Goal: Information Seeking & Learning: Find specific fact

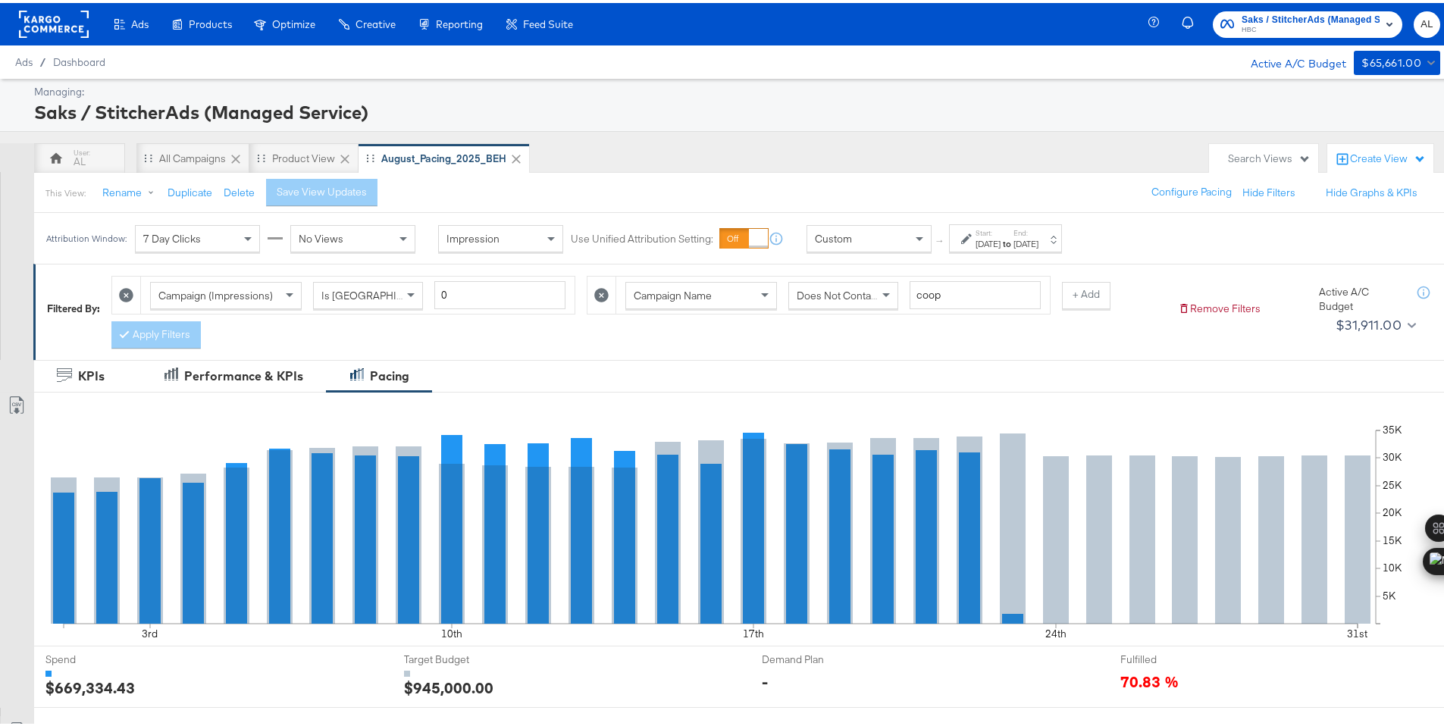
click at [865, 243] on div "Custom" at bounding box center [869, 236] width 124 height 26
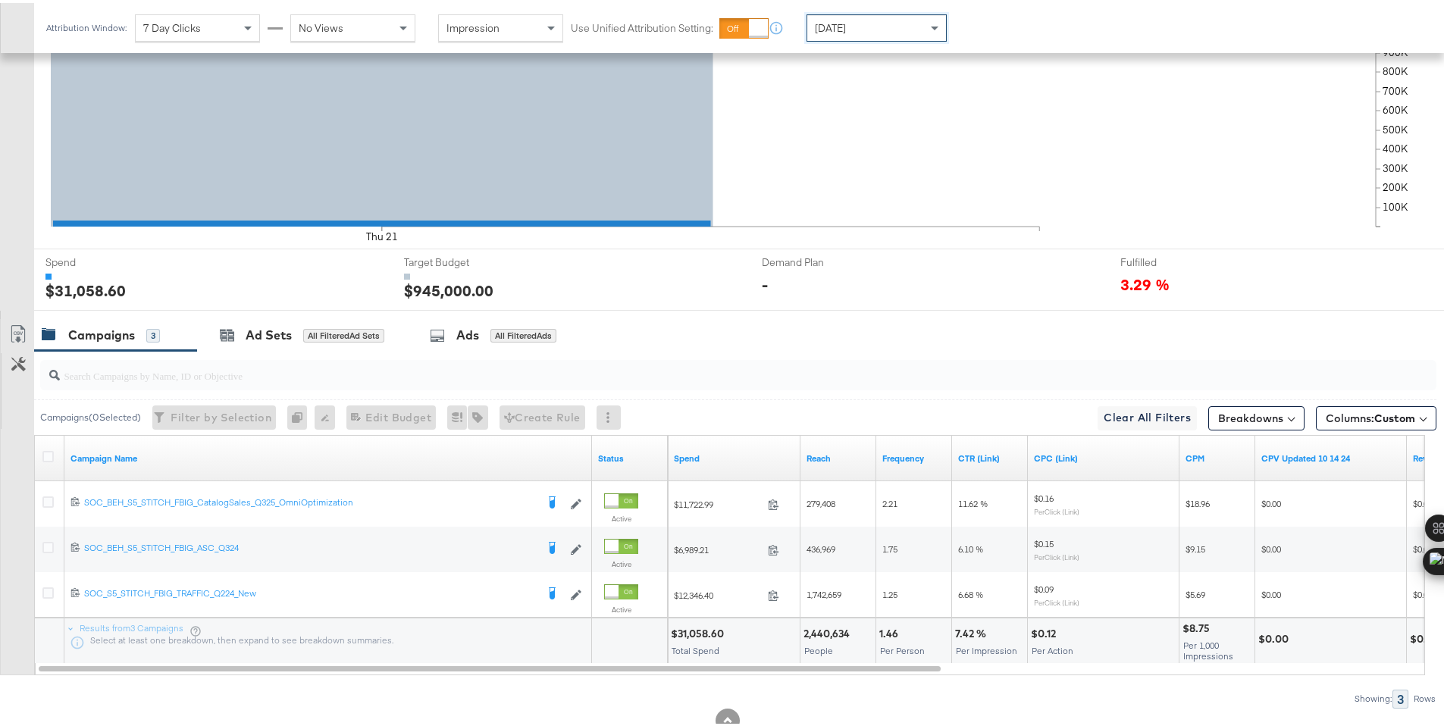
scroll to position [442, 0]
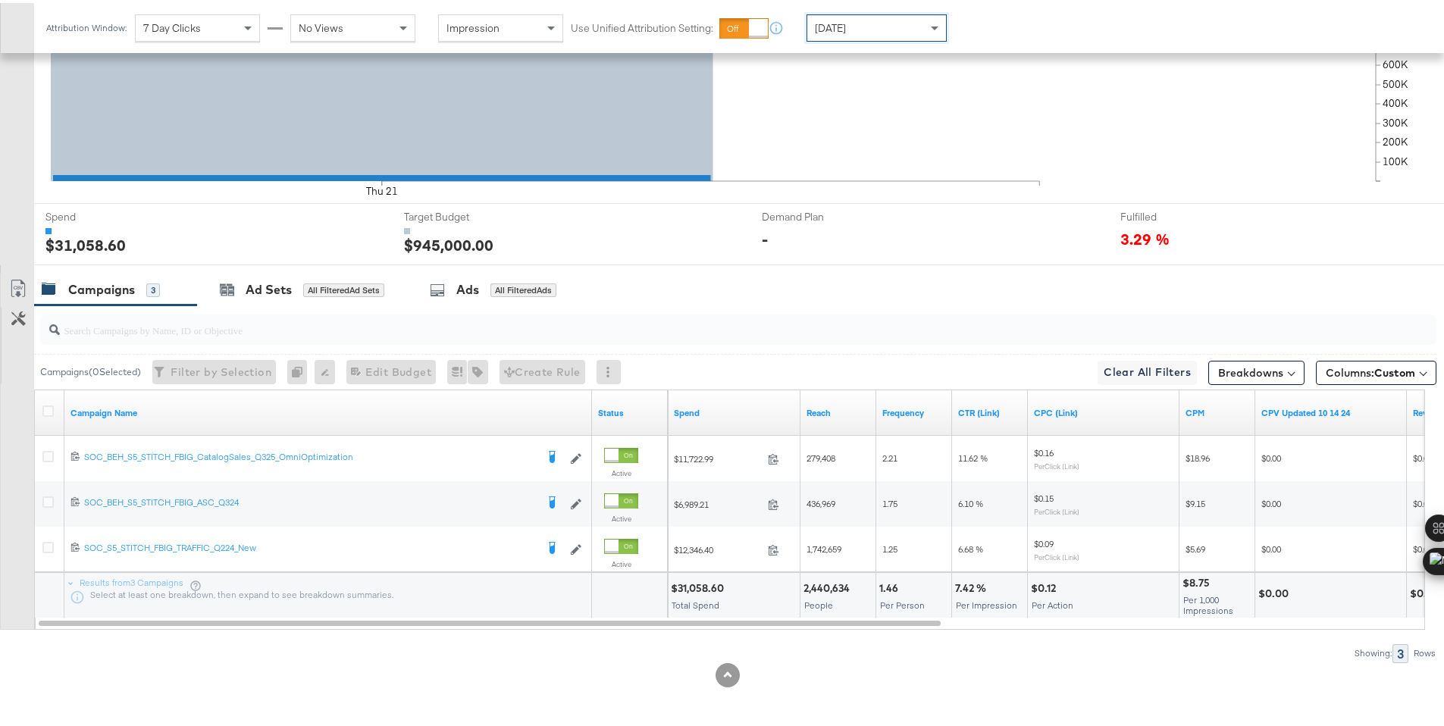
click at [697, 585] on div "$31,058.60" at bounding box center [700, 585] width 58 height 14
copy div "31,058.60"
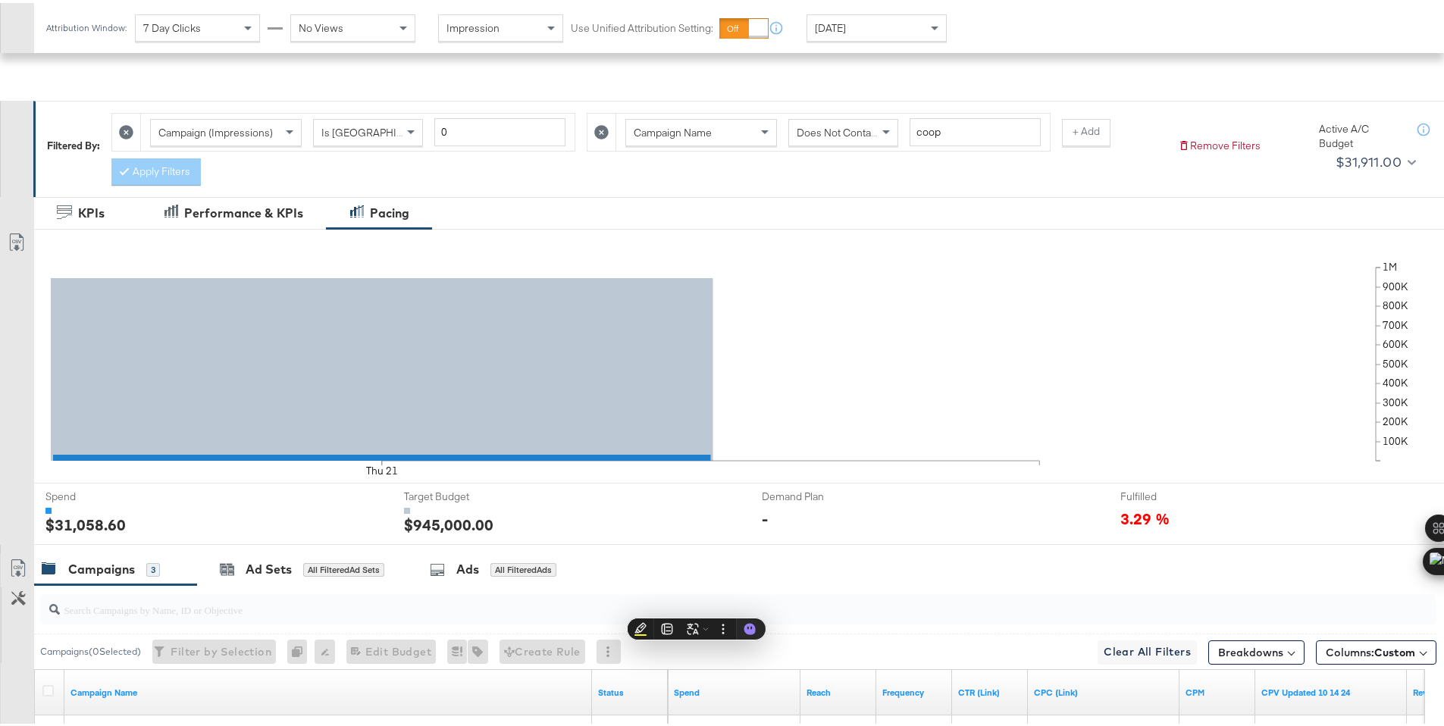
scroll to position [0, 0]
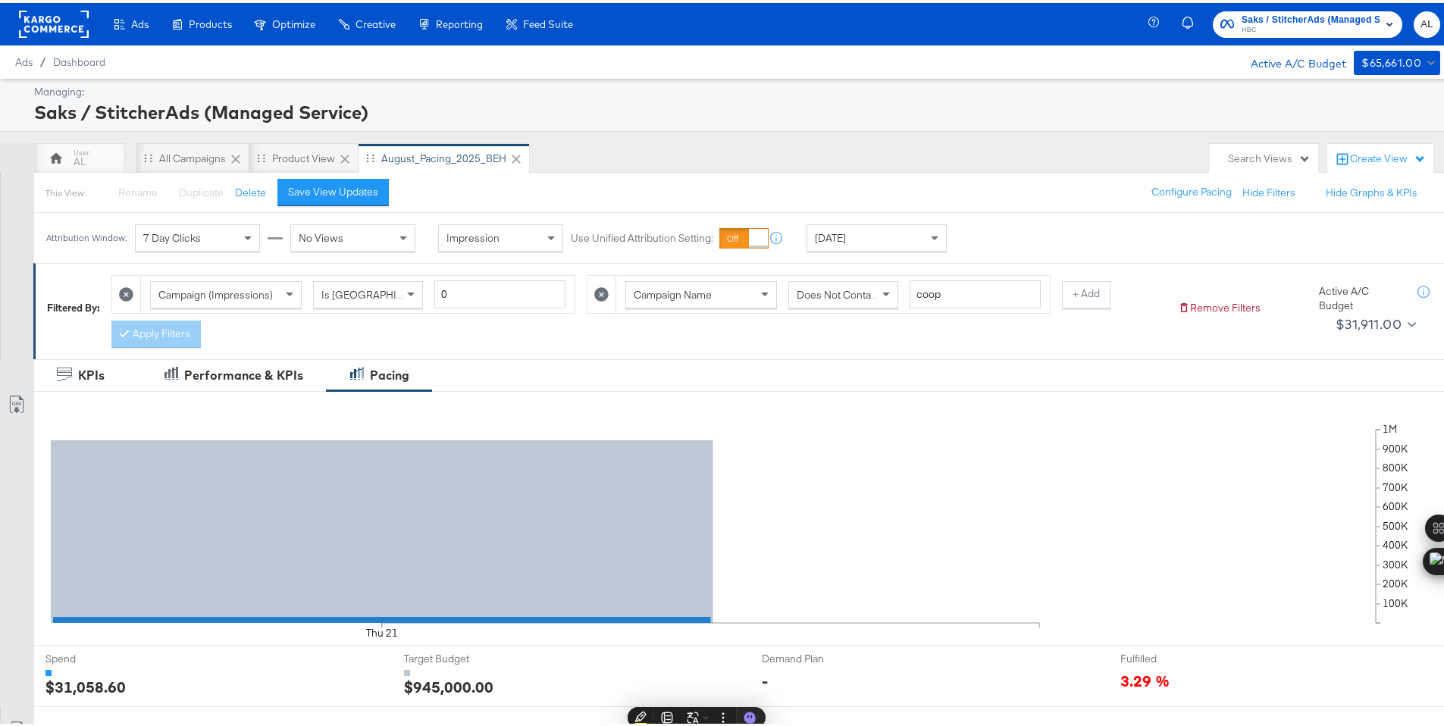
click at [1264, 24] on span "HBC" at bounding box center [1311, 27] width 138 height 12
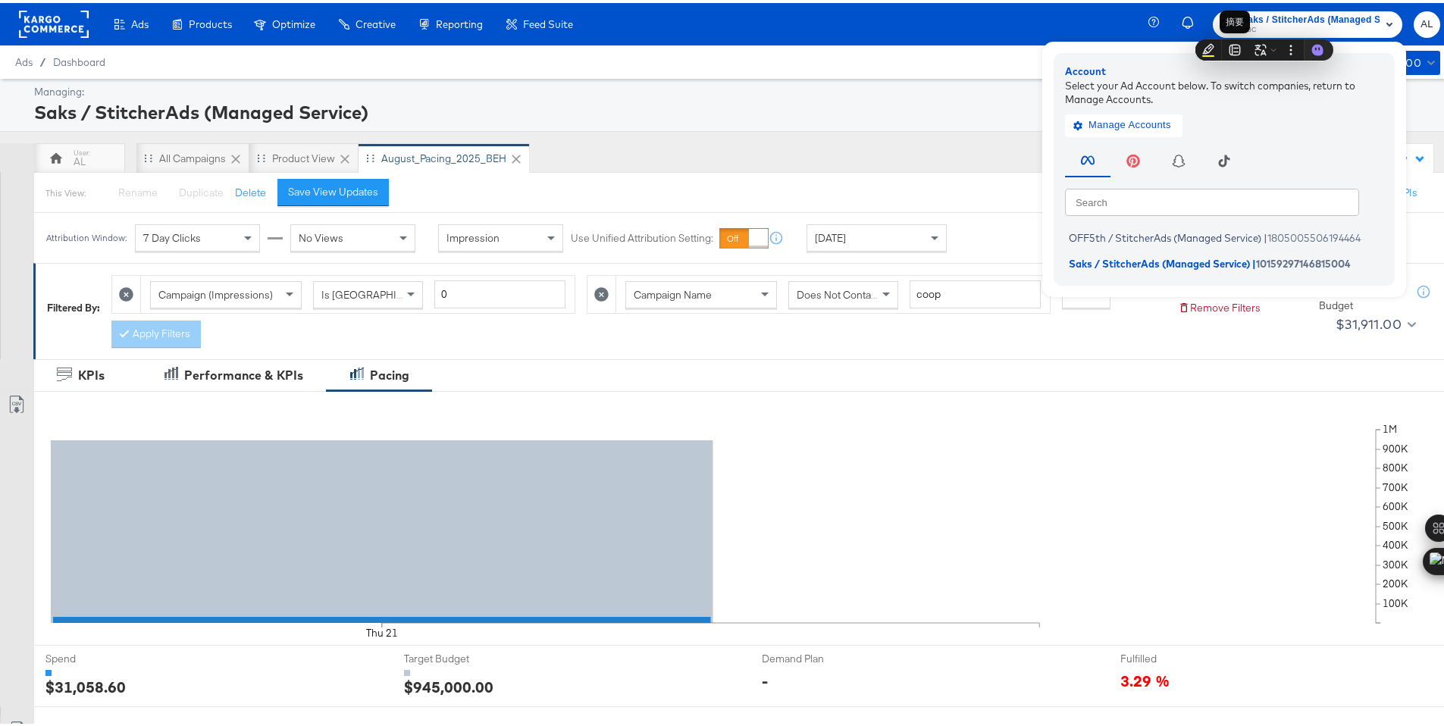
click at [1247, 27] on div "摘要" at bounding box center [1235, 19] width 30 height 23
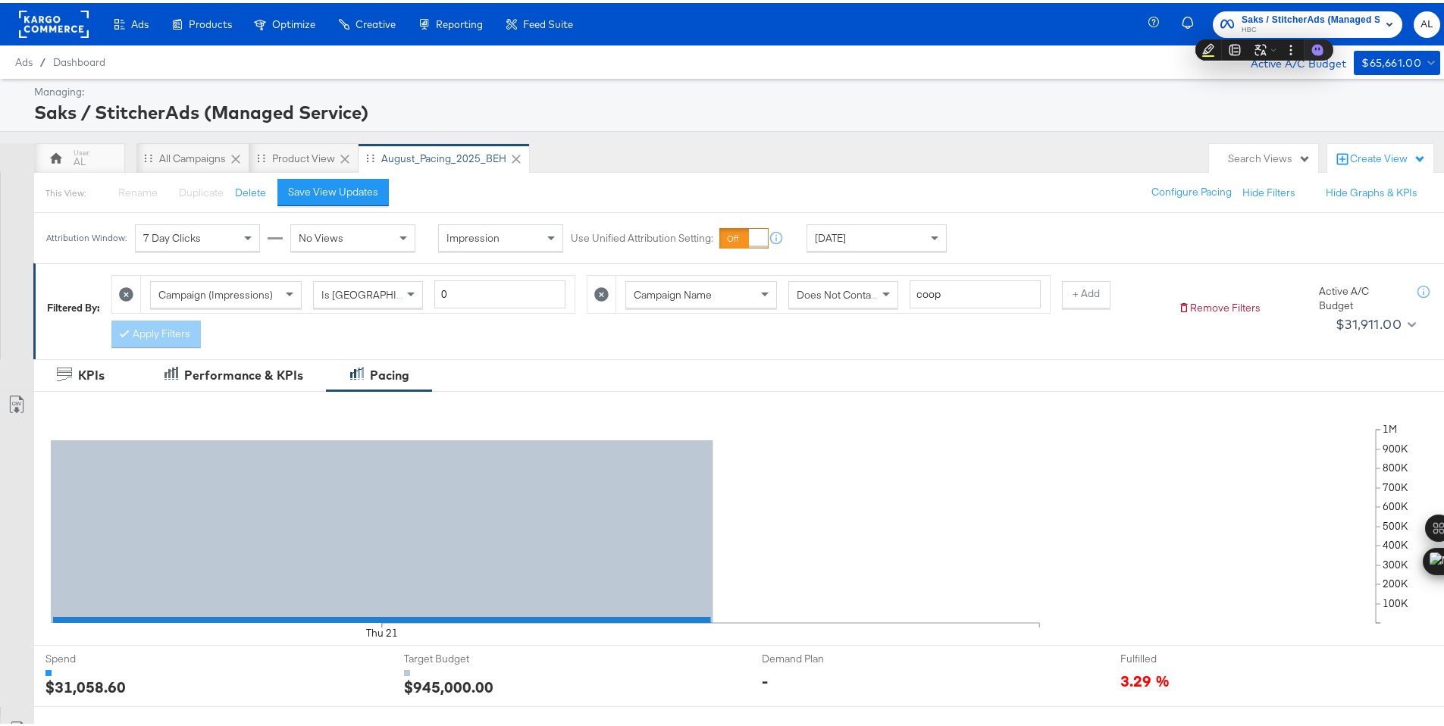
click at [55, 17] on rect at bounding box center [54, 21] width 70 height 27
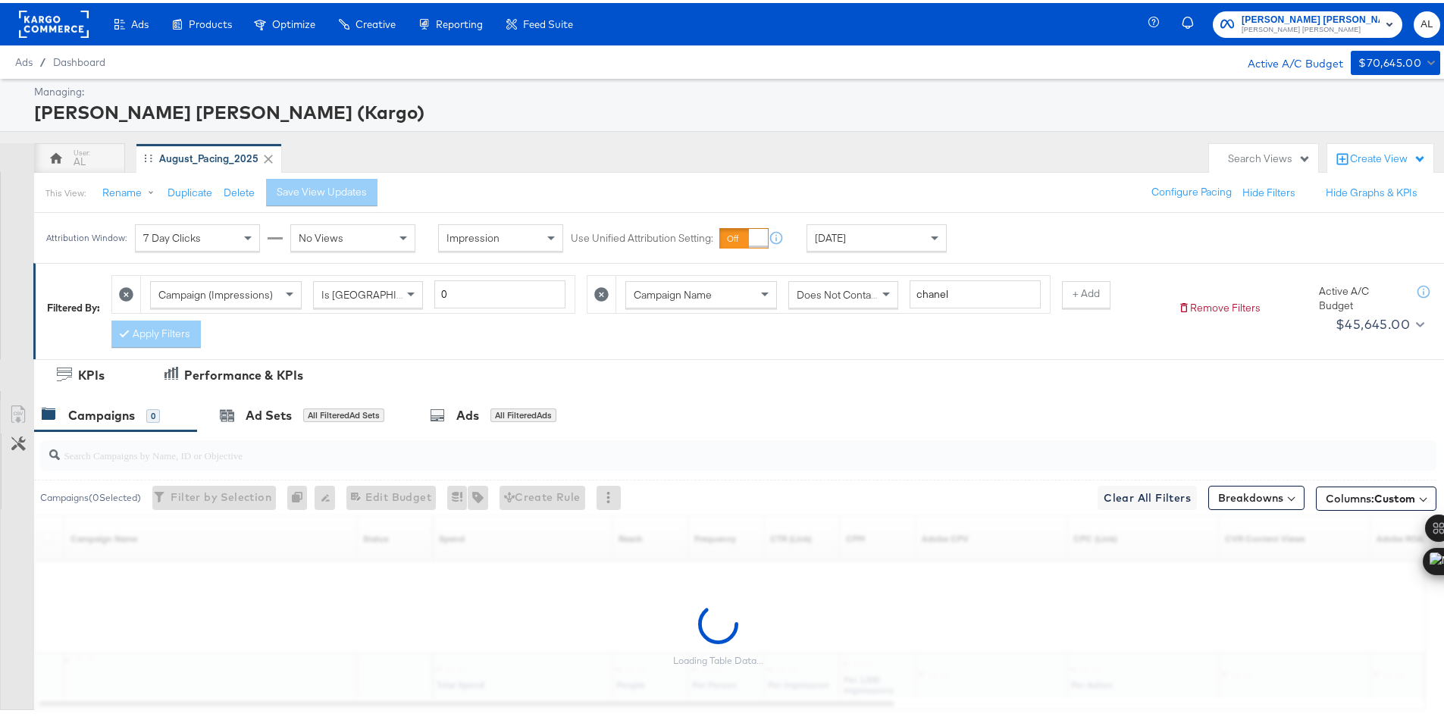
click at [825, 239] on span "[DATE]" at bounding box center [830, 235] width 31 height 14
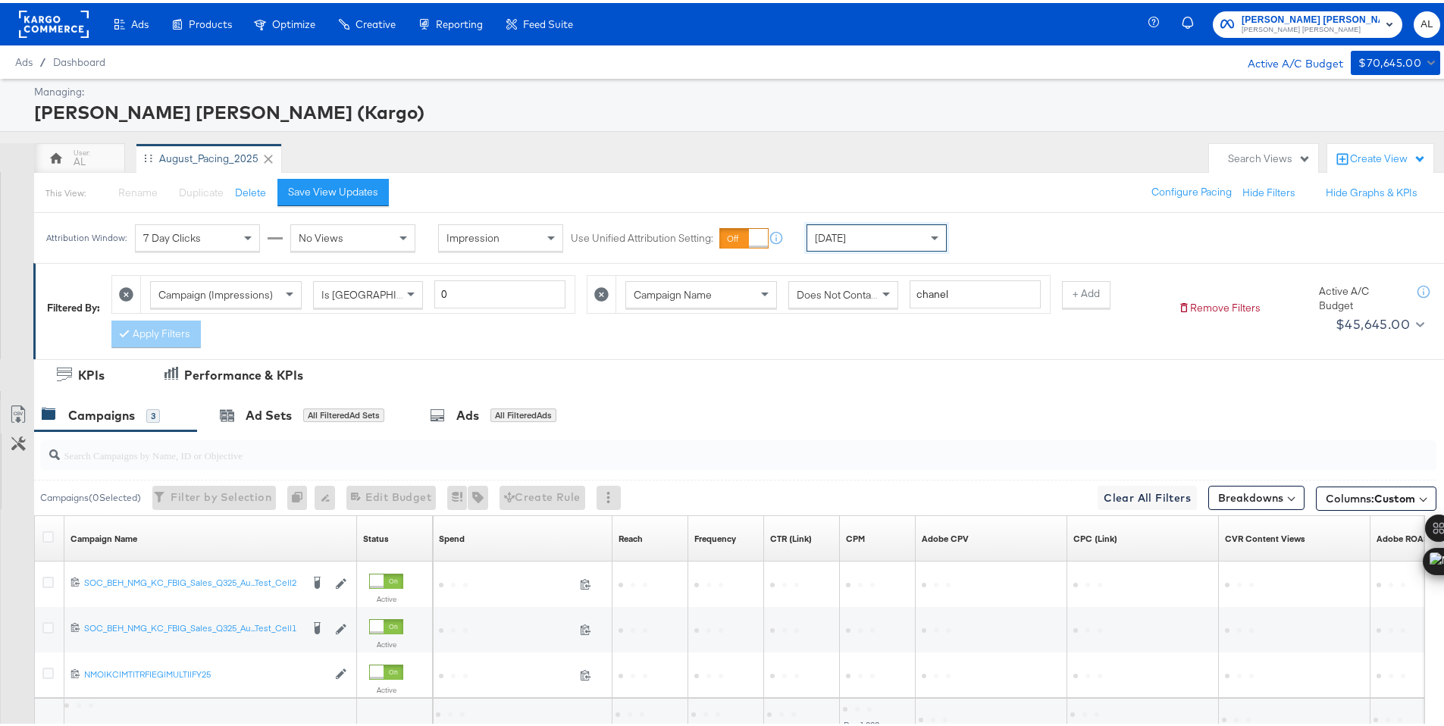
scroll to position [126, 0]
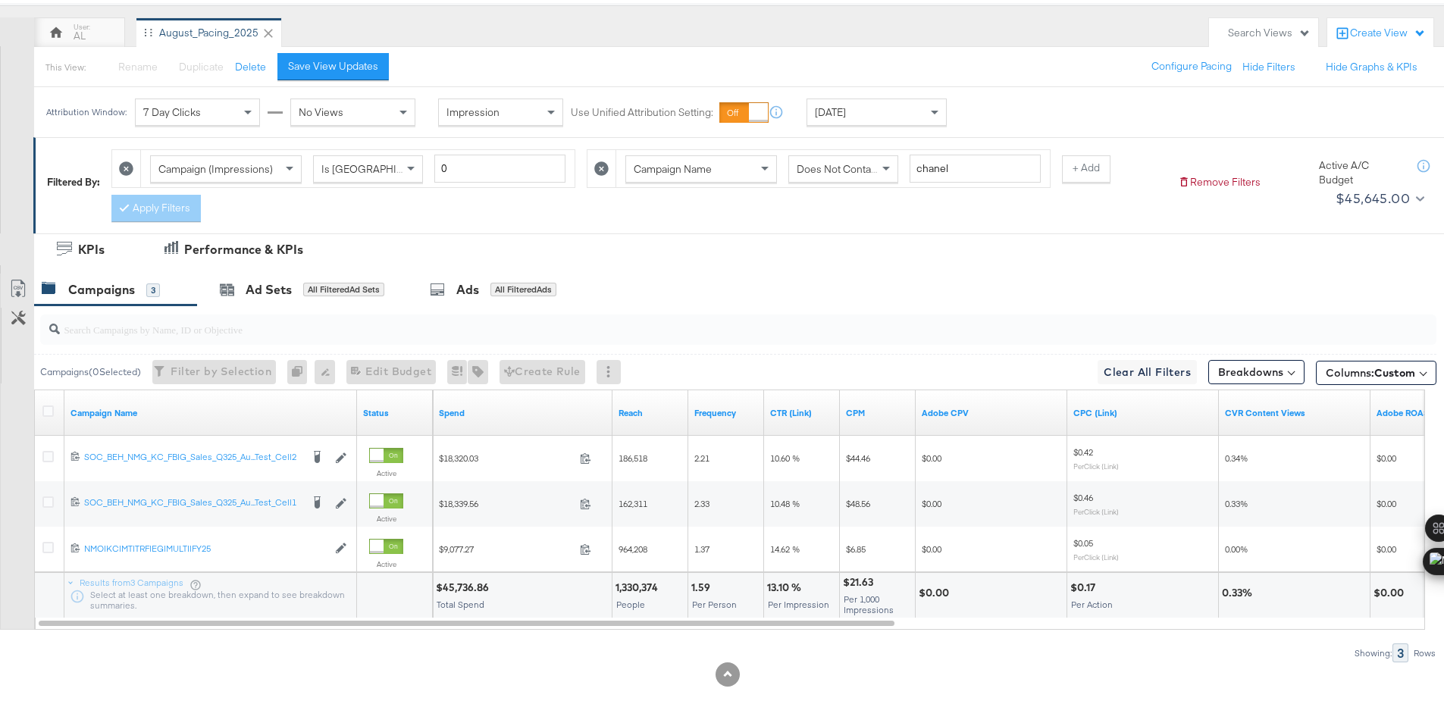
click at [459, 581] on div "$45,736.86" at bounding box center [465, 585] width 58 height 14
copy div "45,736.86"
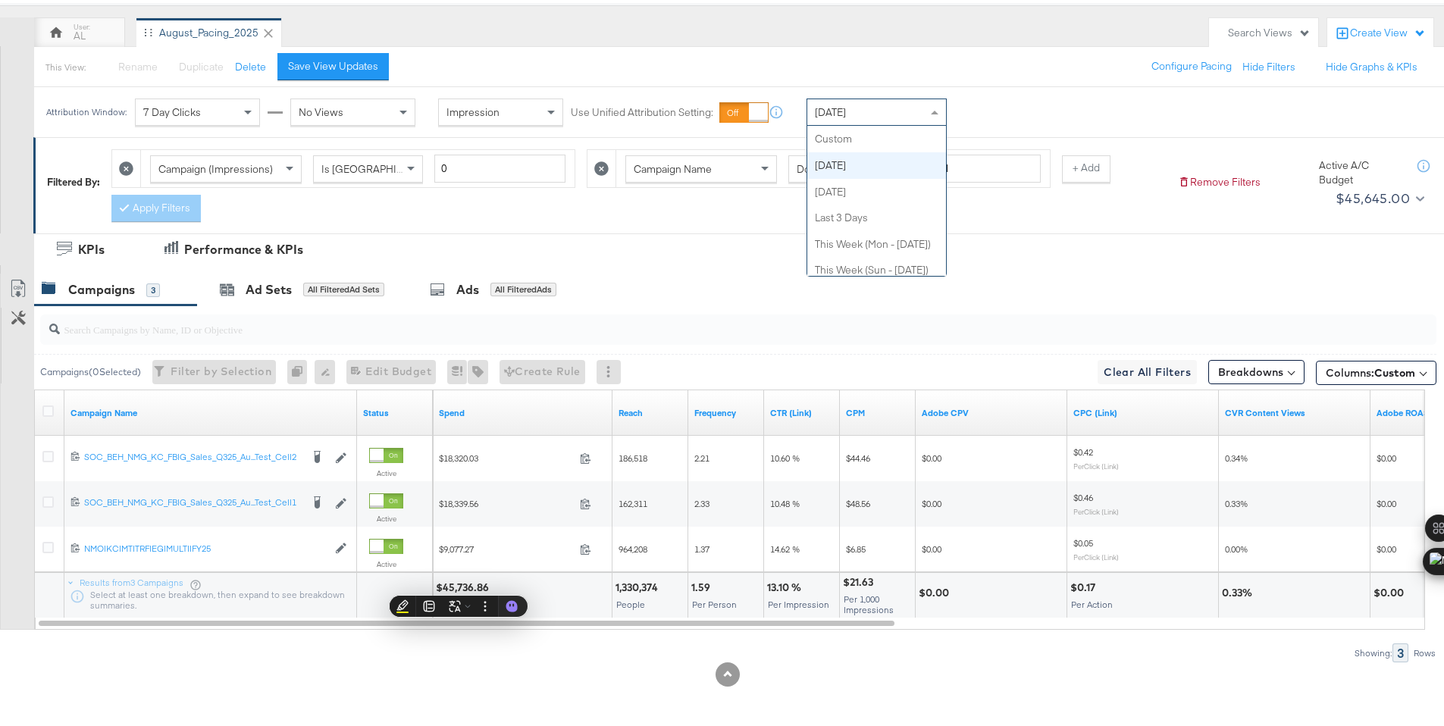
click at [904, 114] on div "[DATE]" at bounding box center [876, 109] width 139 height 26
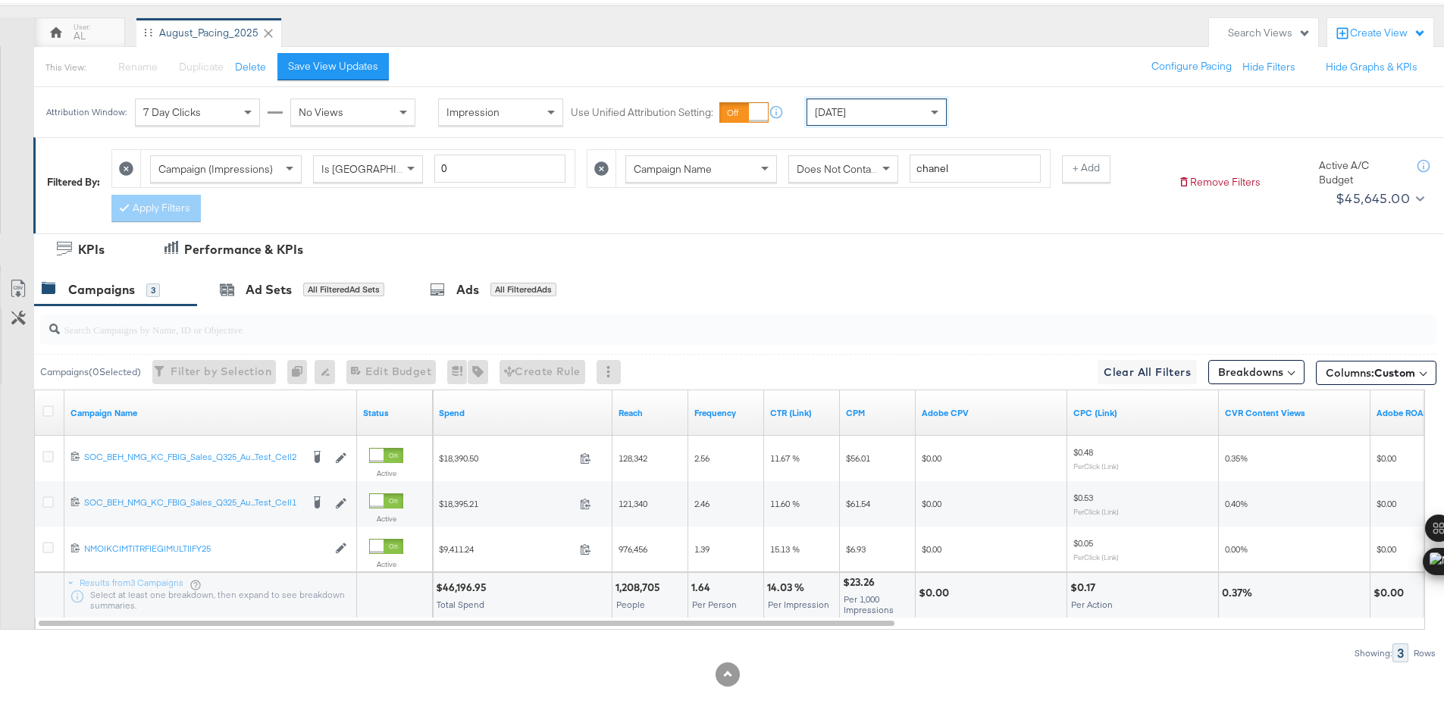
click at [471, 583] on div "$46,196.95" at bounding box center [463, 585] width 55 height 14
copy div "46,196.95"
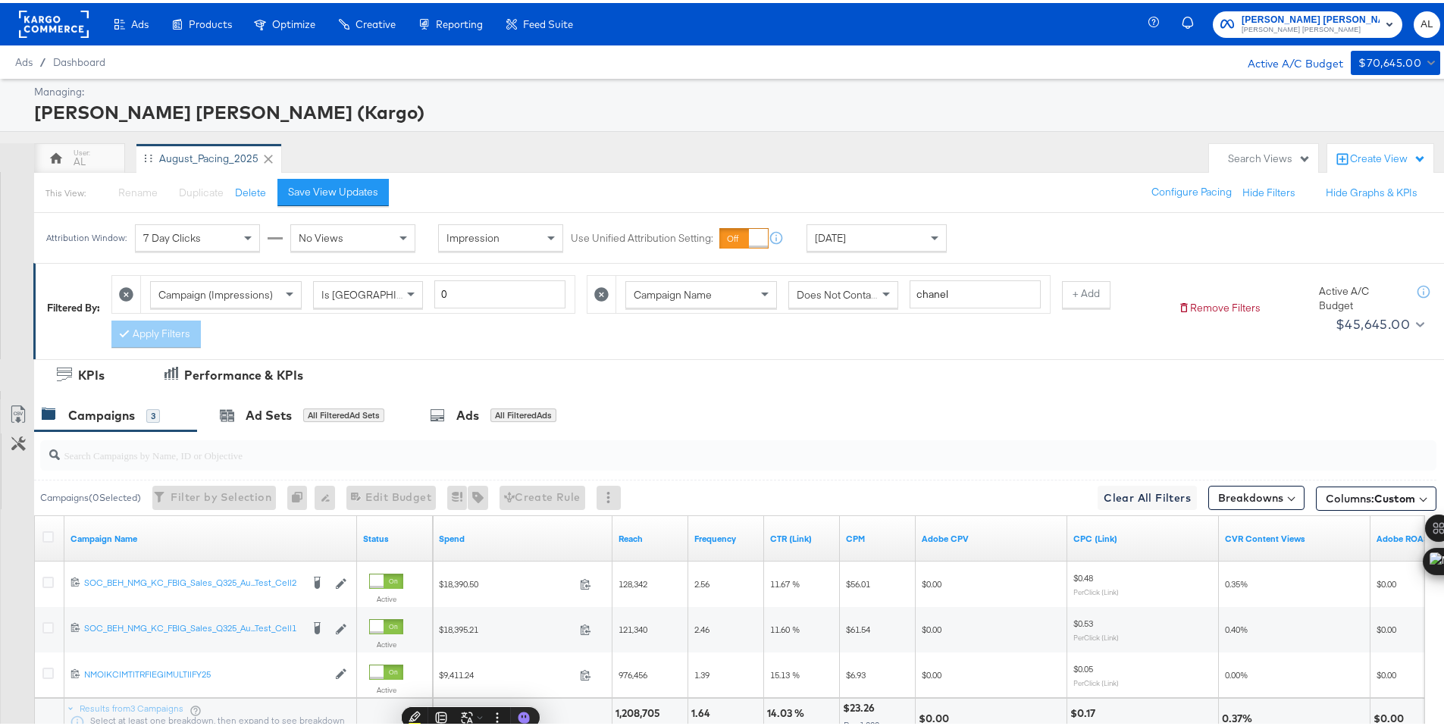
click at [60, 23] on rect at bounding box center [54, 21] width 70 height 27
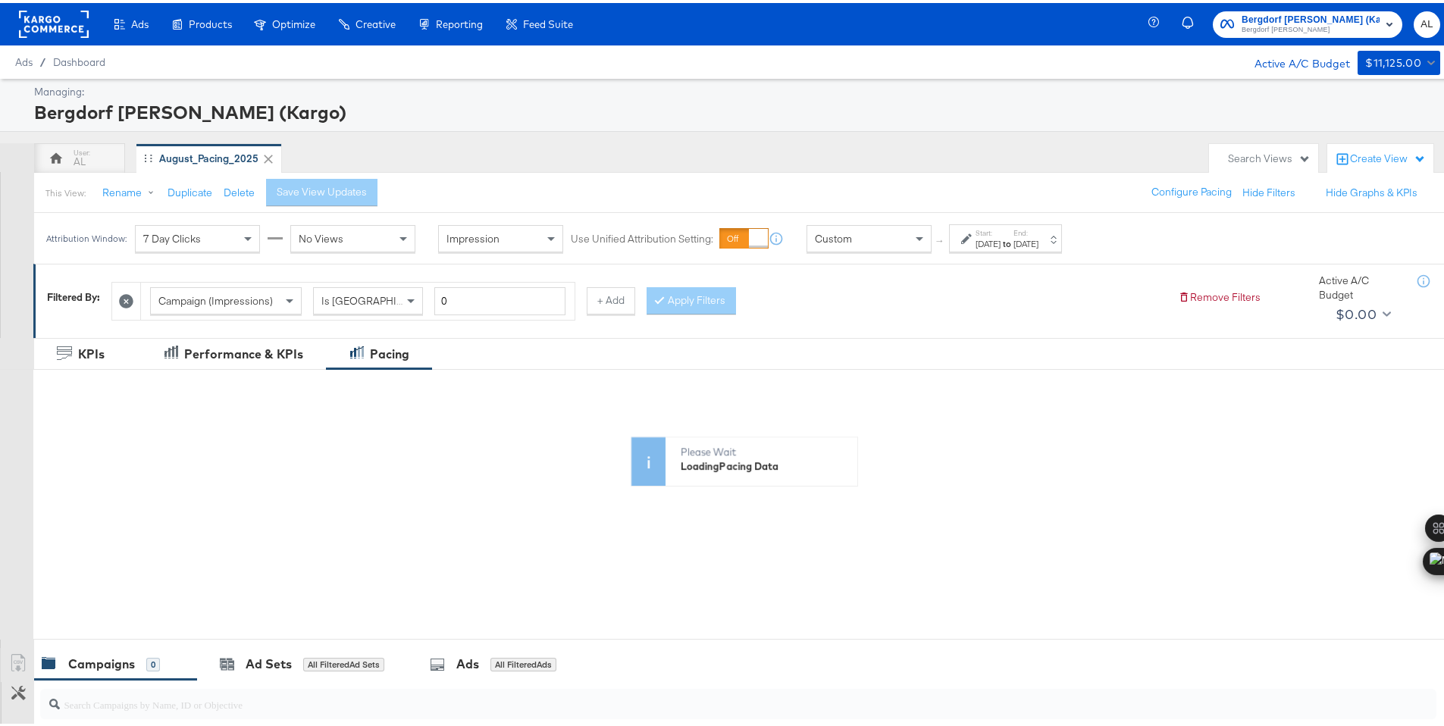
click at [851, 224] on div "Custom" at bounding box center [869, 236] width 124 height 26
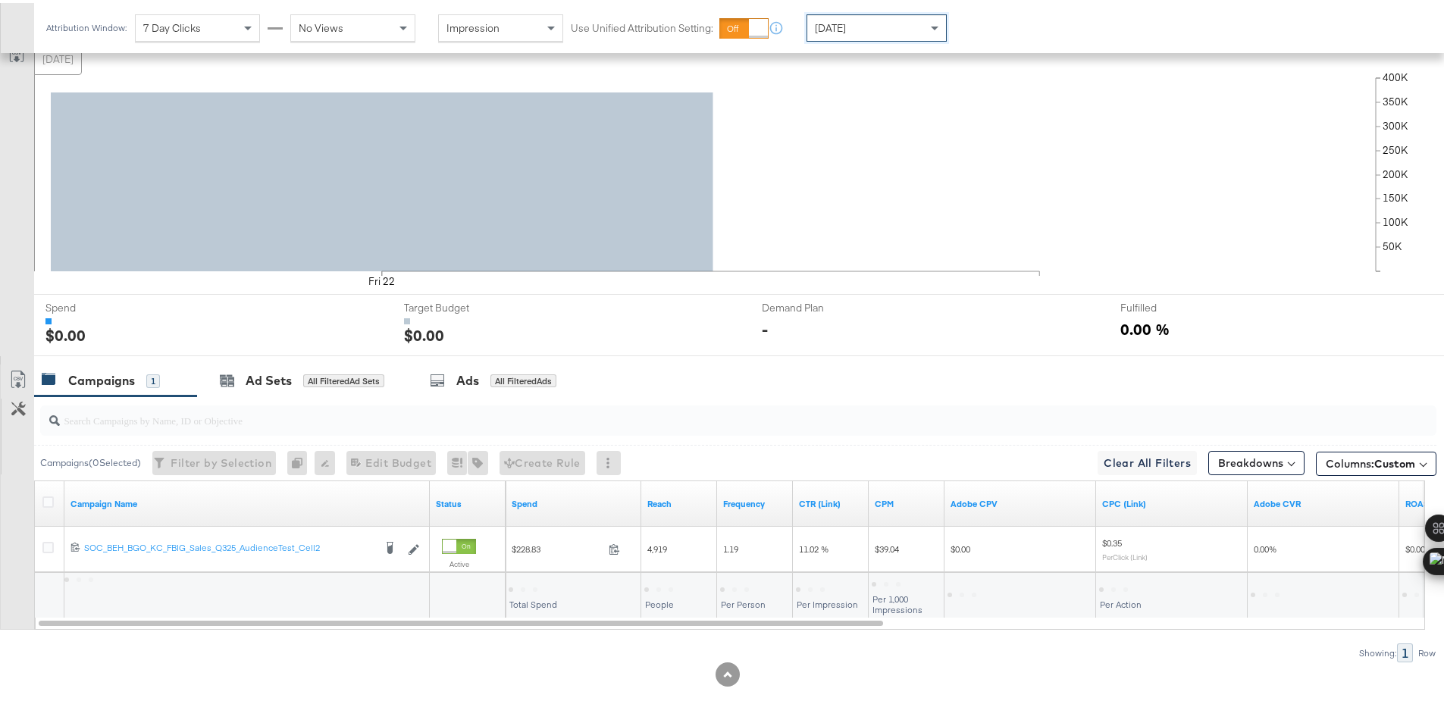
scroll to position [329, 0]
click at [899, 30] on div "[DATE]" at bounding box center [876, 25] width 139 height 26
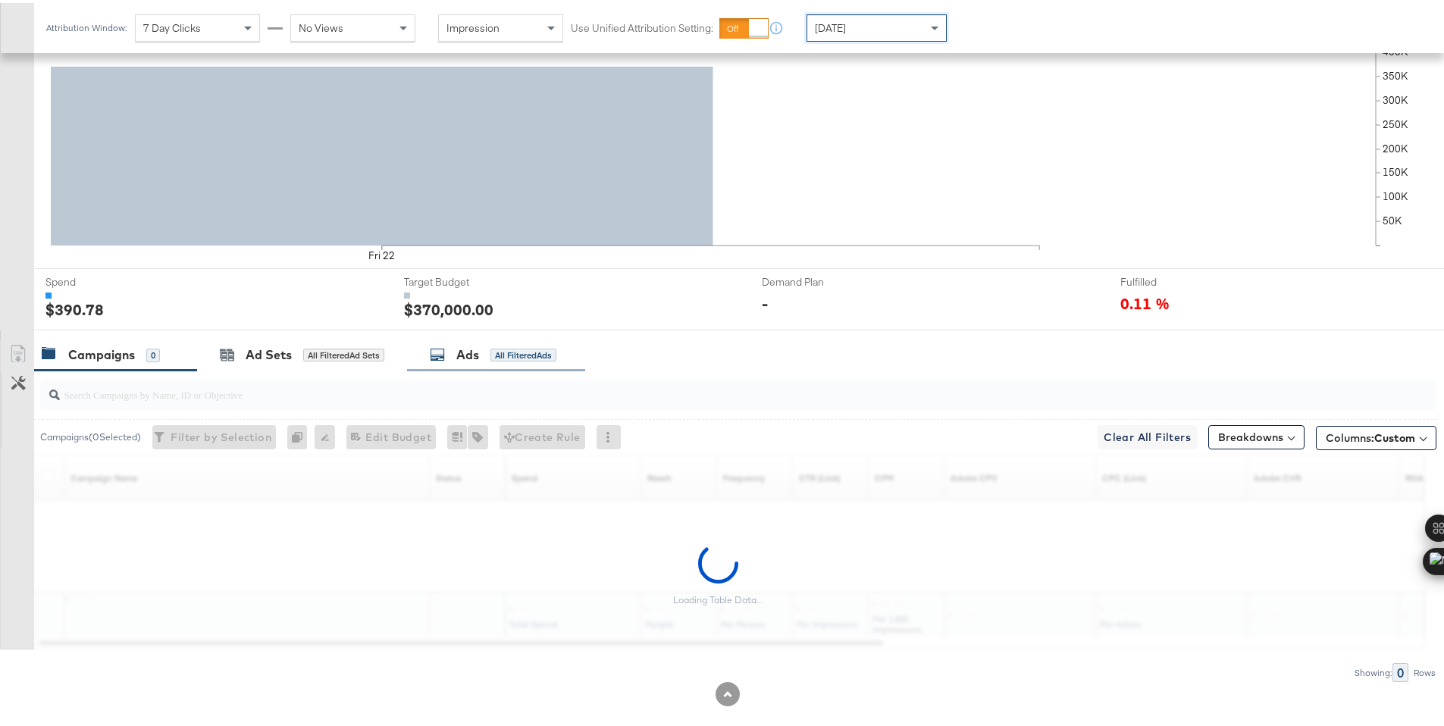
scroll to position [374, 0]
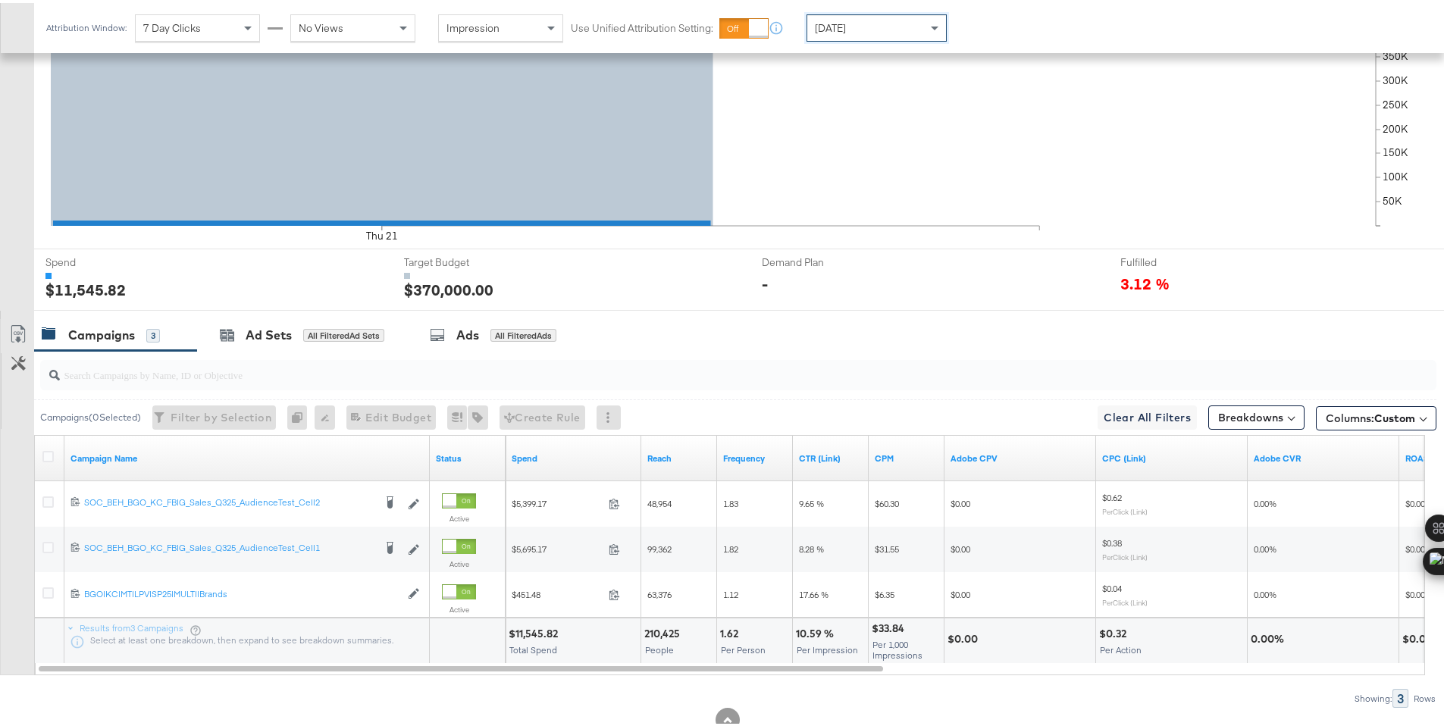
click at [529, 624] on div "$11,545.82" at bounding box center [536, 631] width 54 height 14
copy div "11,545.82"
